Goal: Task Accomplishment & Management: Complete application form

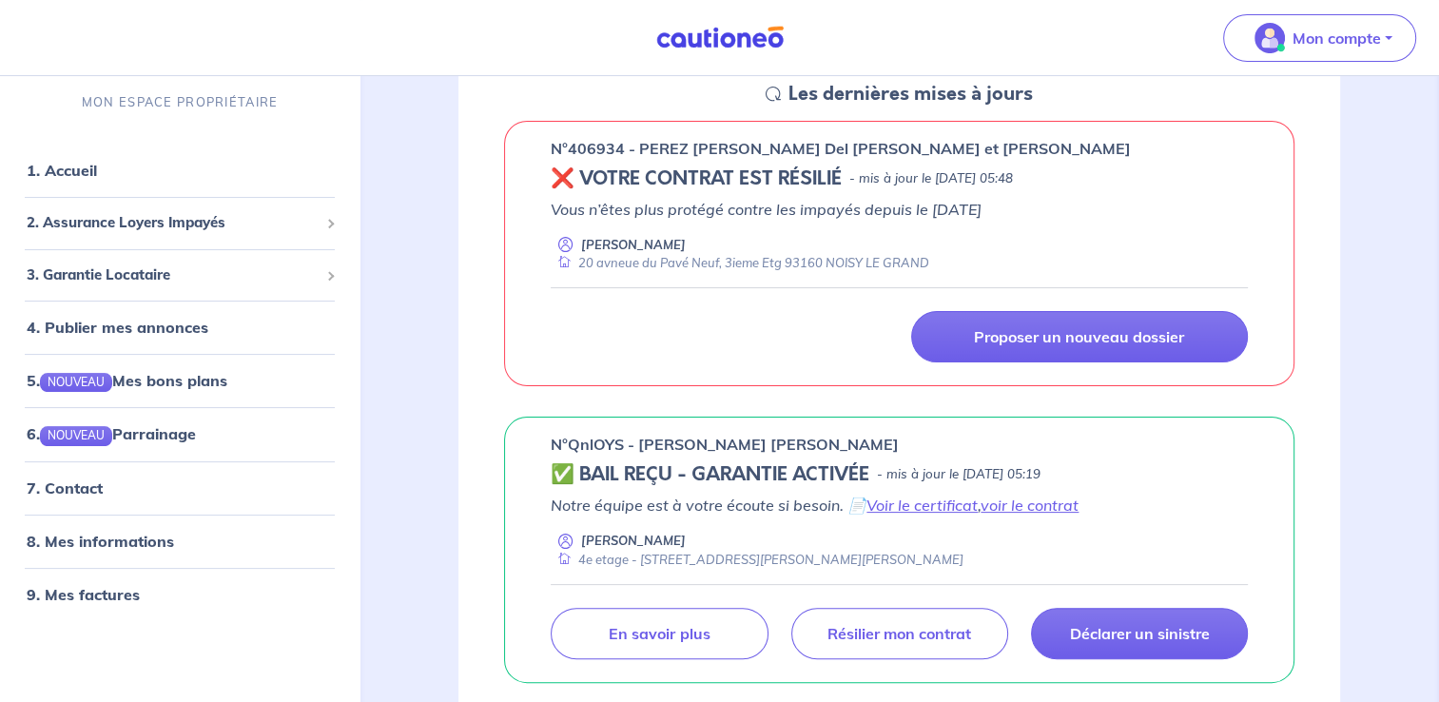
scroll to position [95, 0]
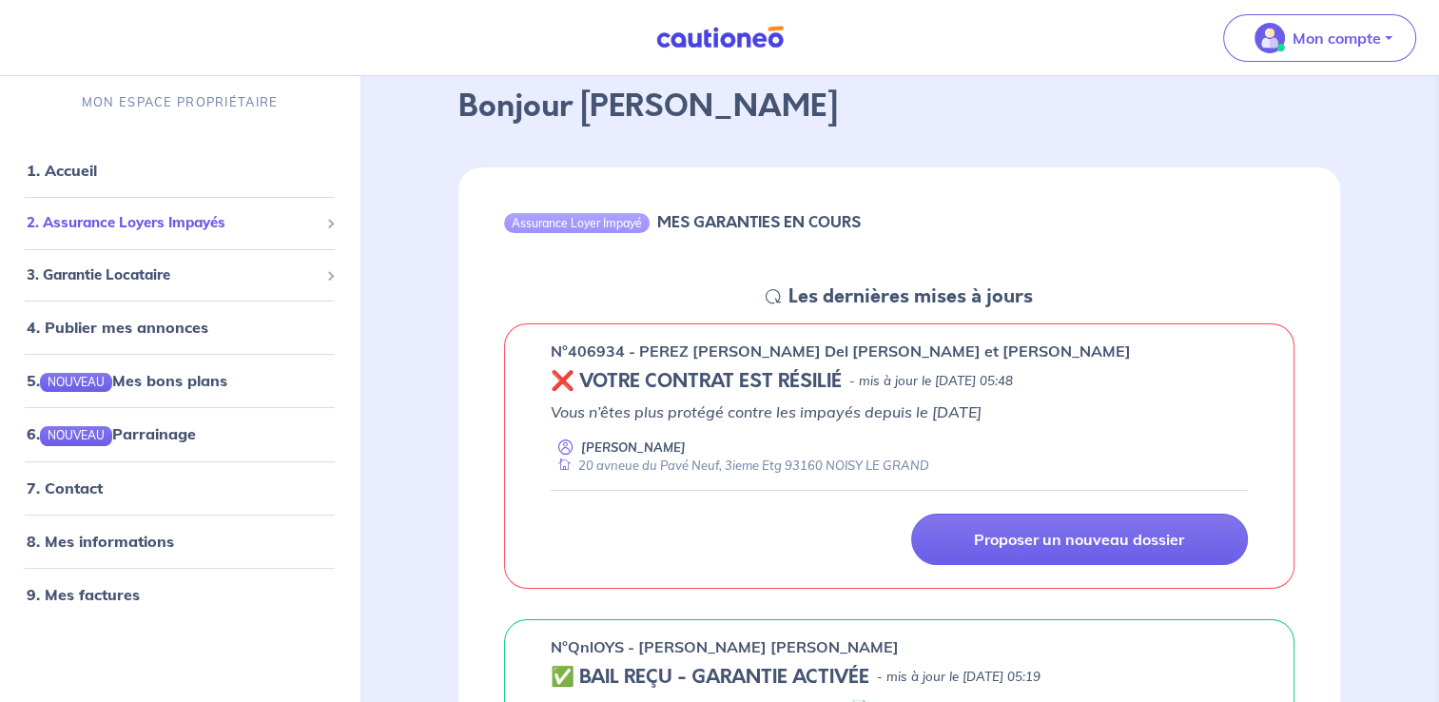
click at [166, 222] on span "2. Assurance Loyers Impayés" at bounding box center [173, 223] width 292 height 22
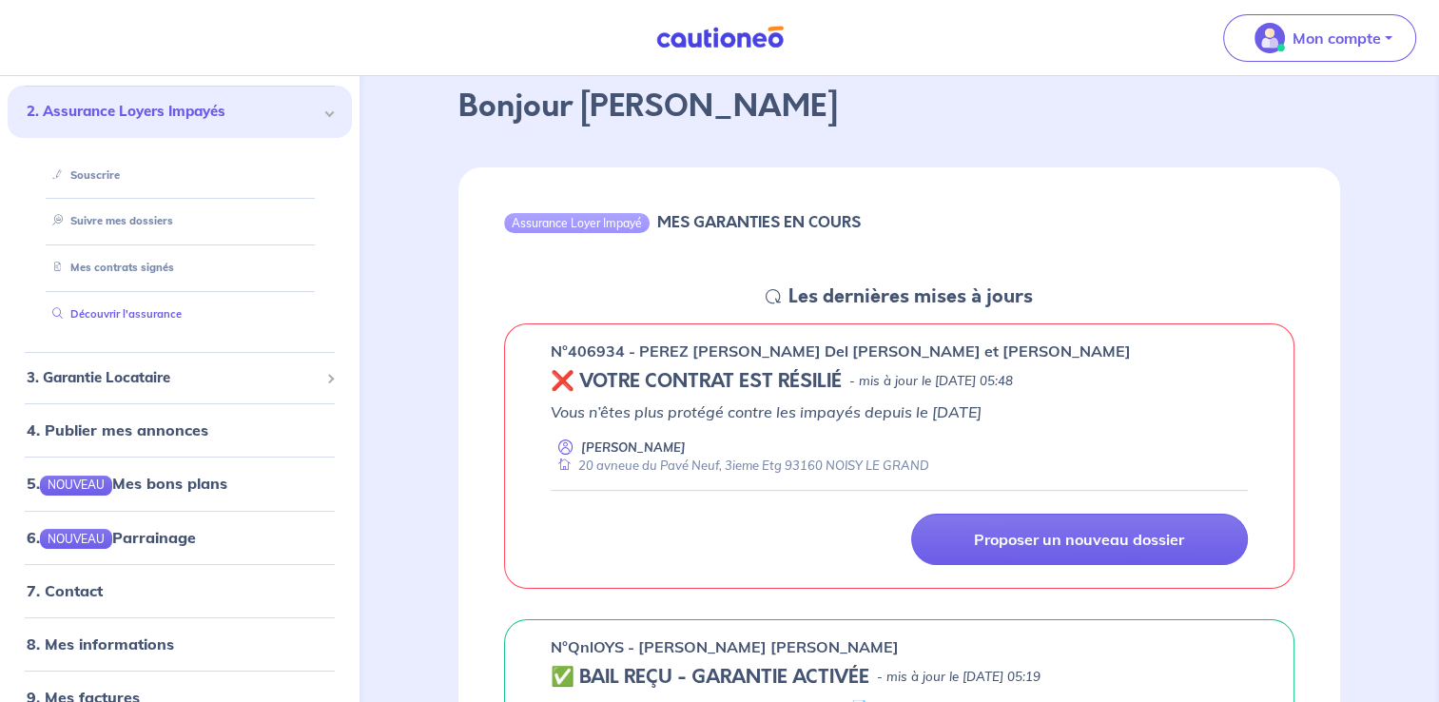
scroll to position [141, 0]
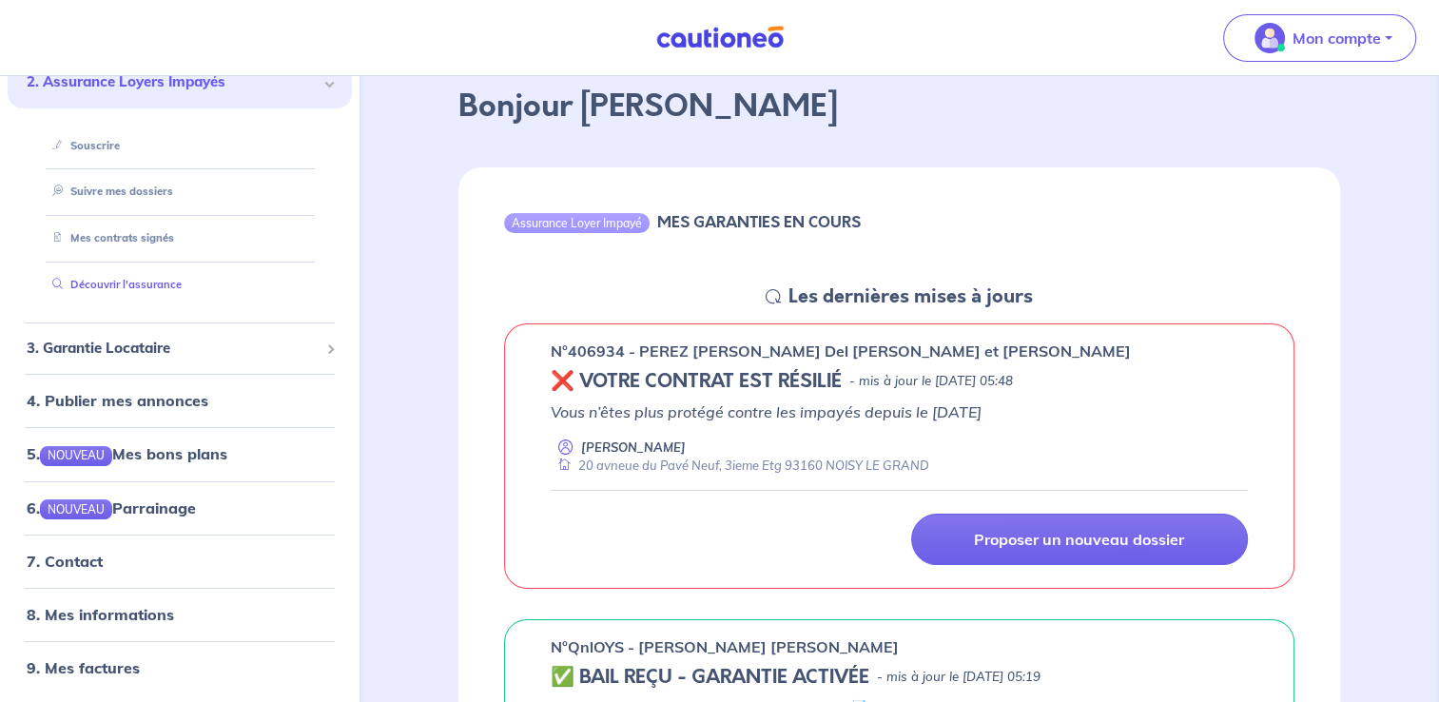
click at [149, 287] on link "Découvrir l'assurance" at bounding box center [113, 284] width 137 height 13
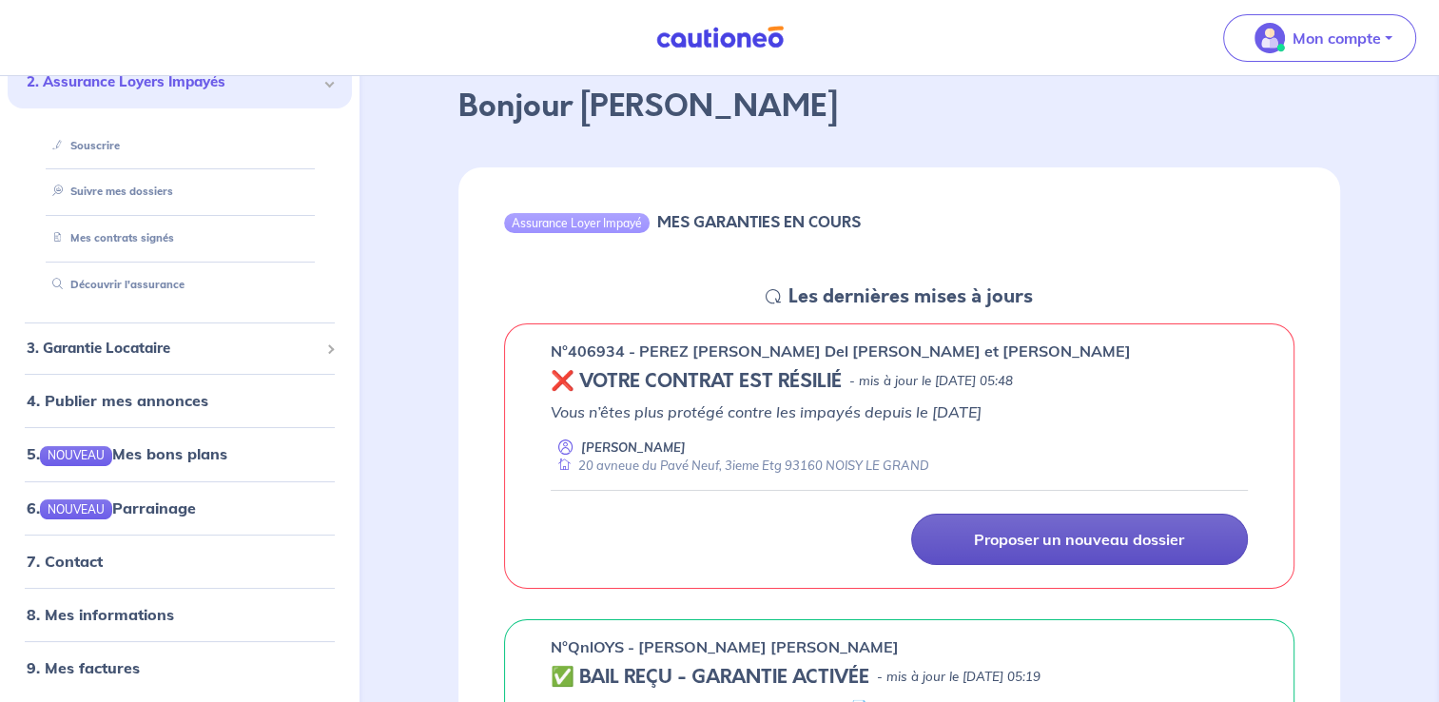
click at [1077, 539] on p "Proposer un nouveau dossier" at bounding box center [1079, 539] width 210 height 19
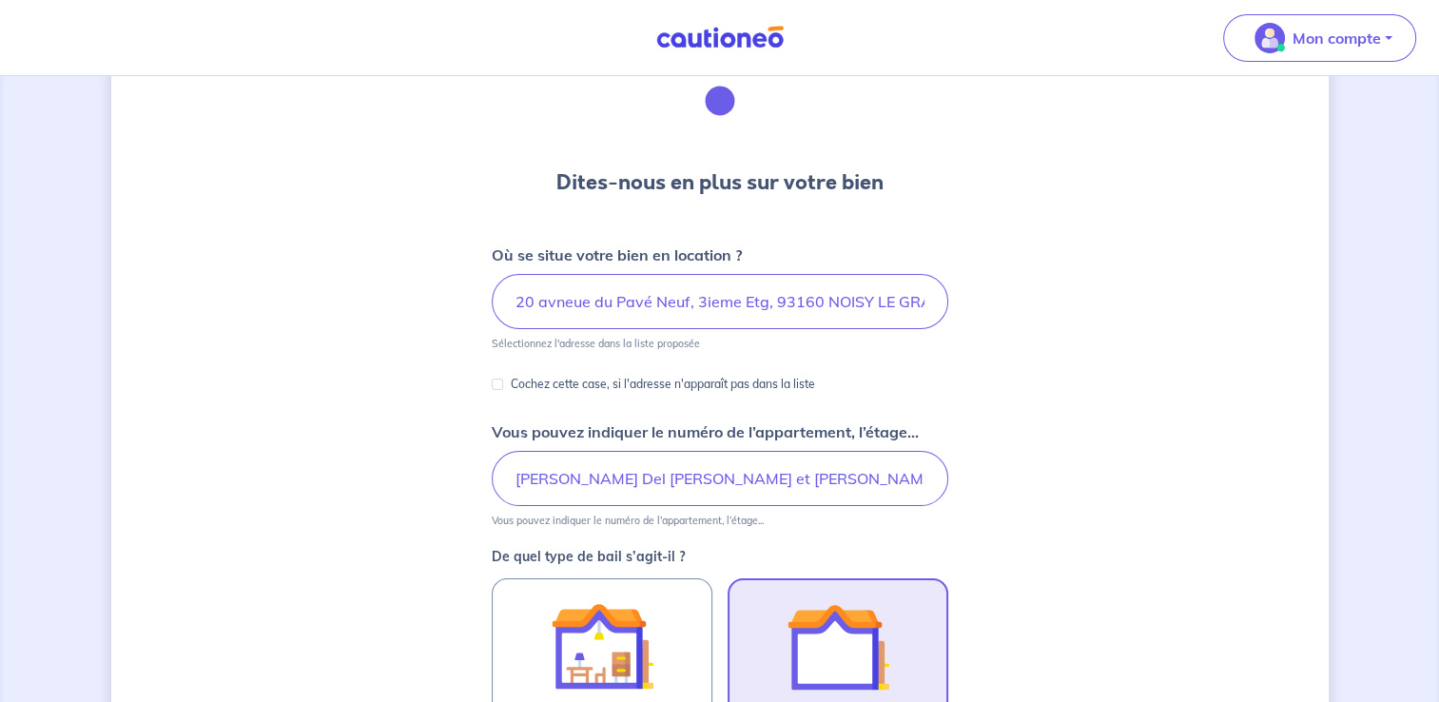
scroll to position [190, 0]
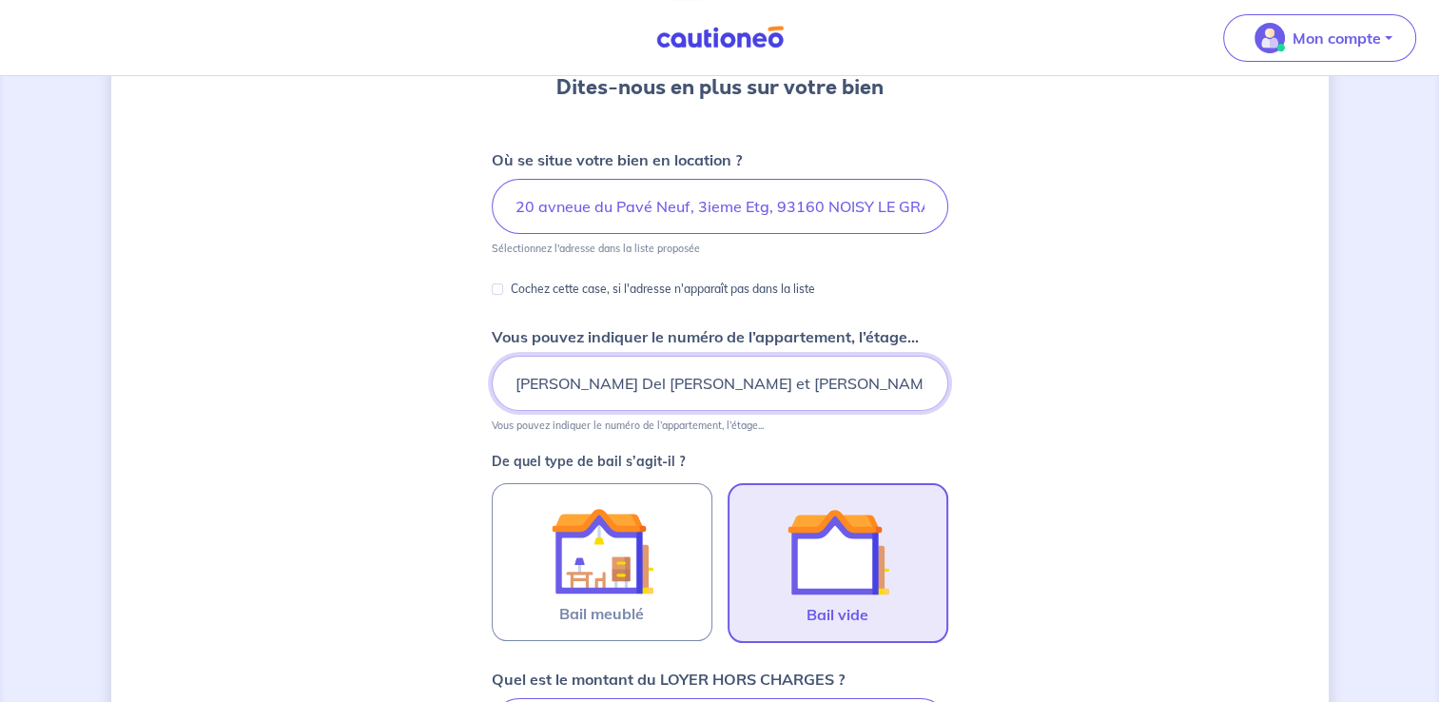
drag, startPoint x: 521, startPoint y: 378, endPoint x: 613, endPoint y: 385, distance: 91.6
click at [537, 379] on input "[PERSON_NAME] Del [PERSON_NAME] et [PERSON_NAME]" at bounding box center [720, 383] width 457 height 55
drag, startPoint x: 510, startPoint y: 380, endPoint x: 923, endPoint y: 417, distance: 414.5
click at [923, 417] on div "Vous pouvez indiquer le numéro de l’appartement, l’étage... [PERSON_NAME] [PERS…" at bounding box center [720, 378] width 457 height 107
